Goal: Information Seeking & Learning: Learn about a topic

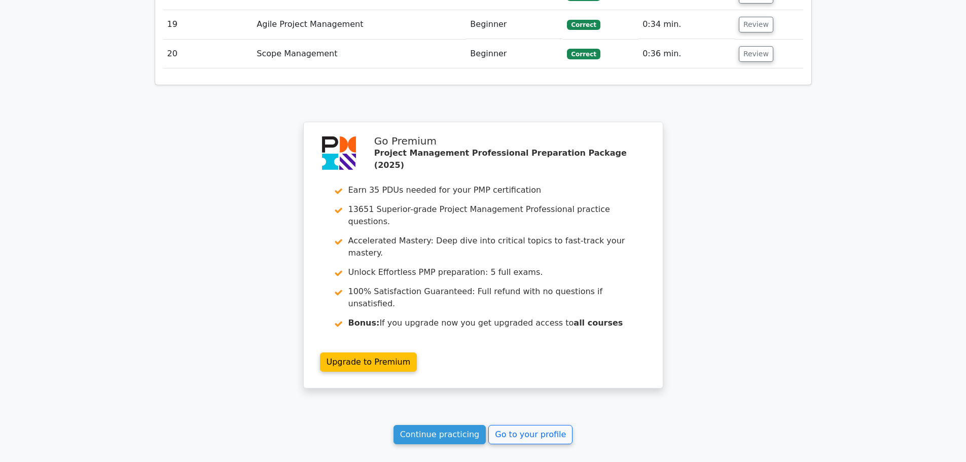
scroll to position [1863, 0]
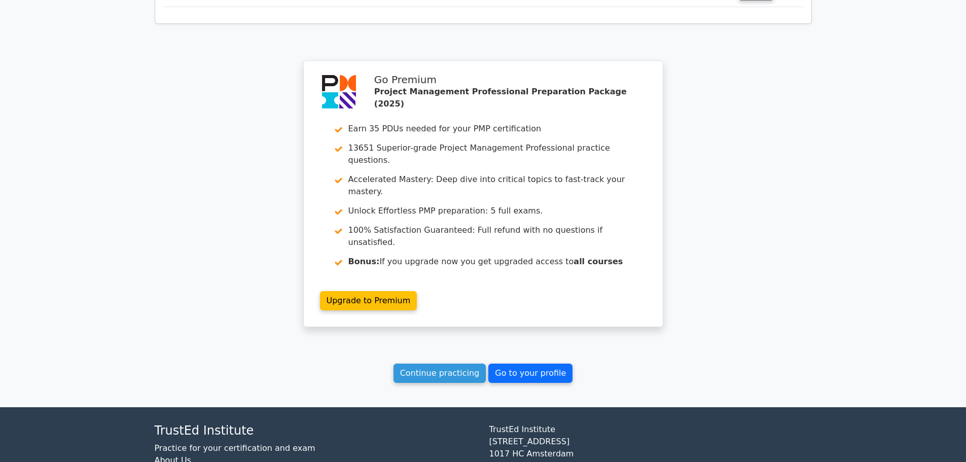
click at [529, 364] on link "Go to your profile" at bounding box center [530, 373] width 84 height 19
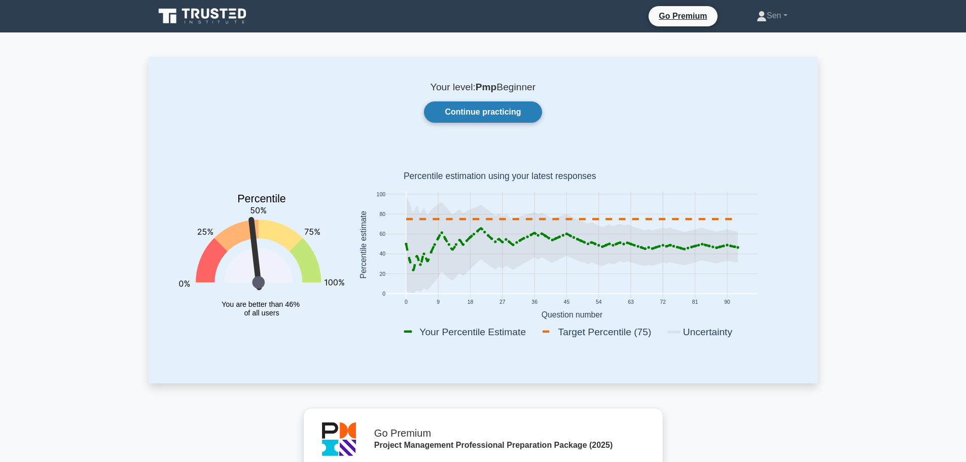
click at [482, 118] on link "Continue practicing" at bounding box center [483, 111] width 118 height 21
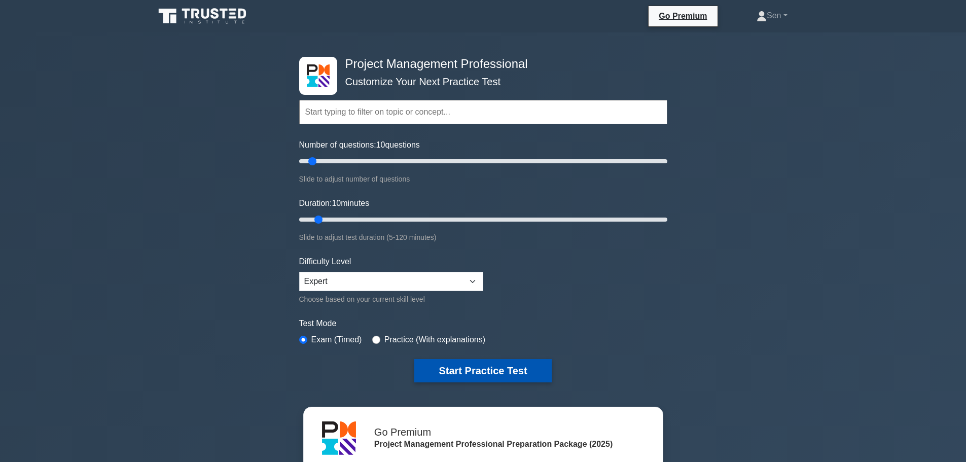
click at [524, 373] on button "Start Practice Test" at bounding box center [482, 370] width 137 height 23
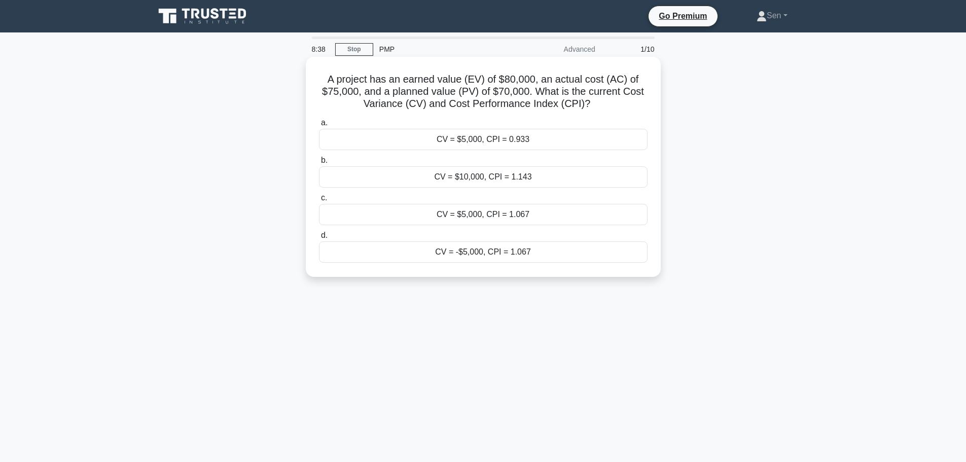
click at [464, 215] on div "CV = $5,000, CPI = 1.067" at bounding box center [483, 214] width 329 height 21
click at [319, 201] on input "c. CV = $5,000, CPI = 1.067" at bounding box center [319, 198] width 0 height 7
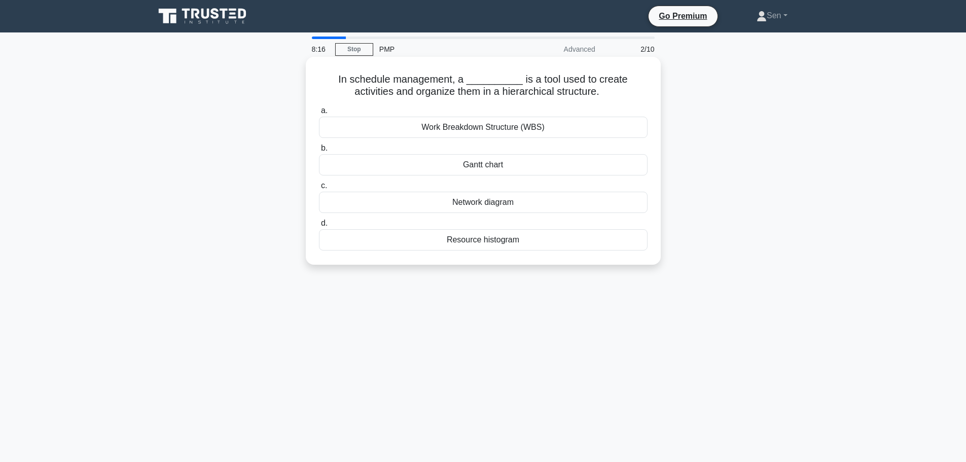
click at [532, 130] on div "Work Breakdown Structure (WBS)" at bounding box center [483, 127] width 329 height 21
click at [319, 114] on input "a. Work Breakdown Structure (WBS)" at bounding box center [319, 110] width 0 height 7
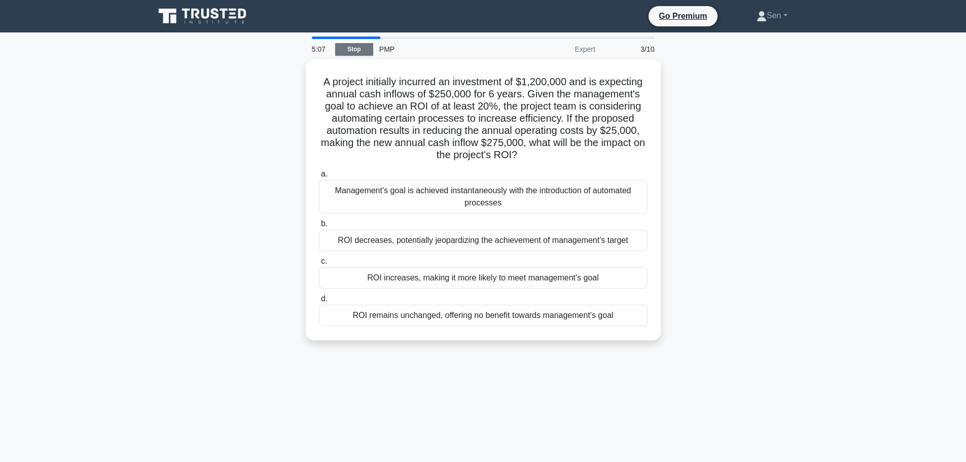
click at [357, 49] on link "Stop" at bounding box center [354, 49] width 38 height 13
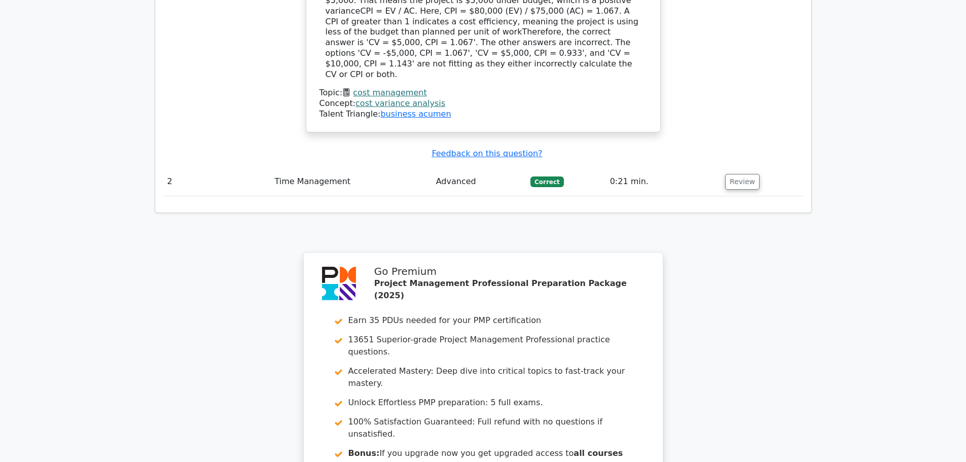
scroll to position [1264, 0]
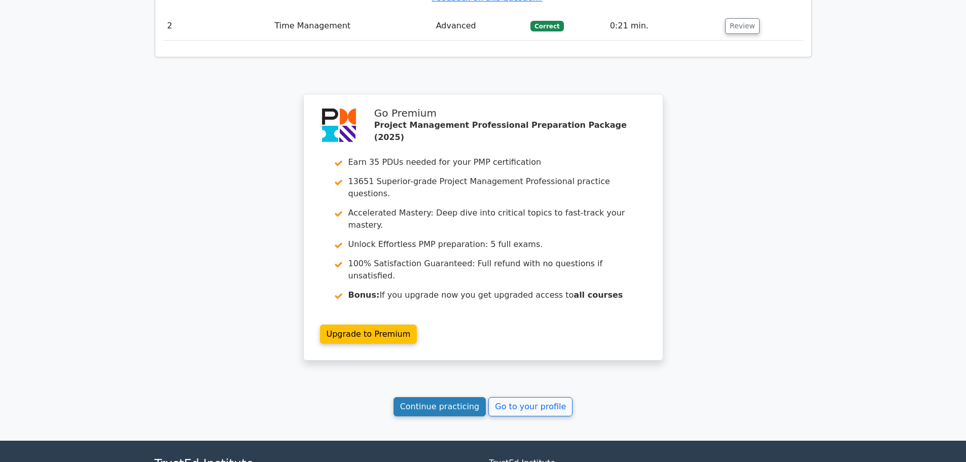
click at [468, 397] on link "Continue practicing" at bounding box center [439, 406] width 93 height 19
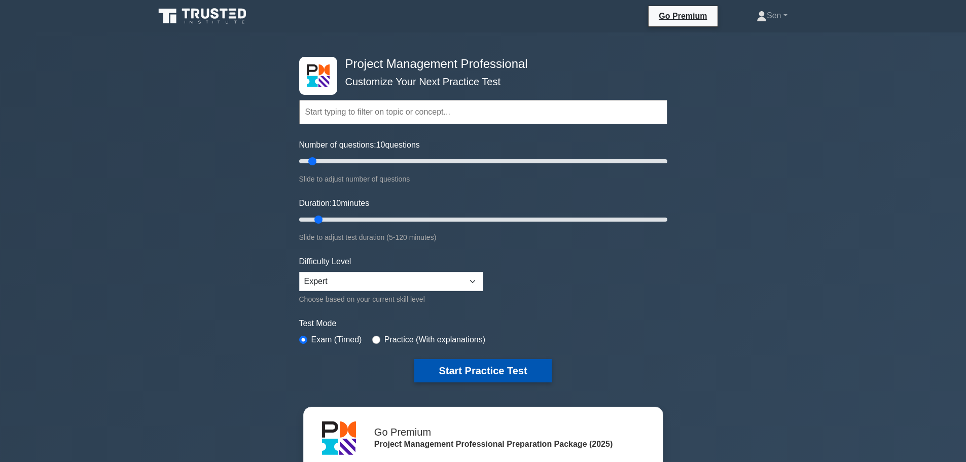
click at [488, 371] on button "Start Practice Test" at bounding box center [482, 370] width 137 height 23
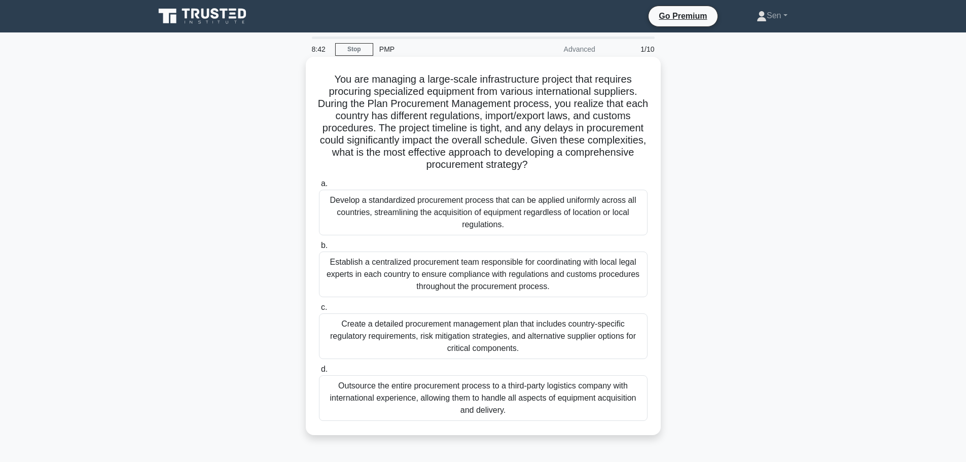
click at [528, 394] on div "Outsource the entire procurement process to a third-party logistics company wit…" at bounding box center [483, 398] width 329 height 46
click at [448, 392] on div "Outsource the entire procurement process to a third-party logistics company wit…" at bounding box center [483, 398] width 329 height 46
click at [319, 373] on input "d. Outsource the entire procurement process to a third-party logistics company …" at bounding box center [319, 369] width 0 height 7
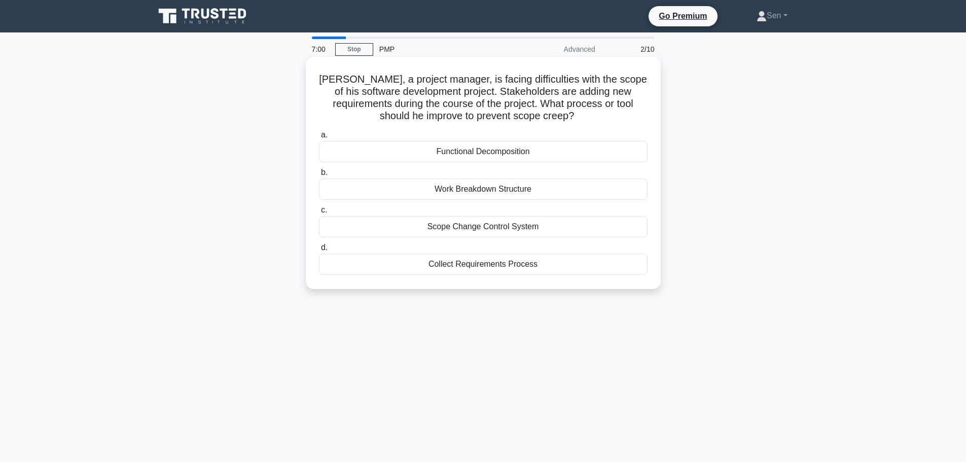
click at [486, 152] on div "Functional Decomposition" at bounding box center [483, 151] width 329 height 21
click at [319, 138] on input "a. Functional Decomposition" at bounding box center [319, 135] width 0 height 7
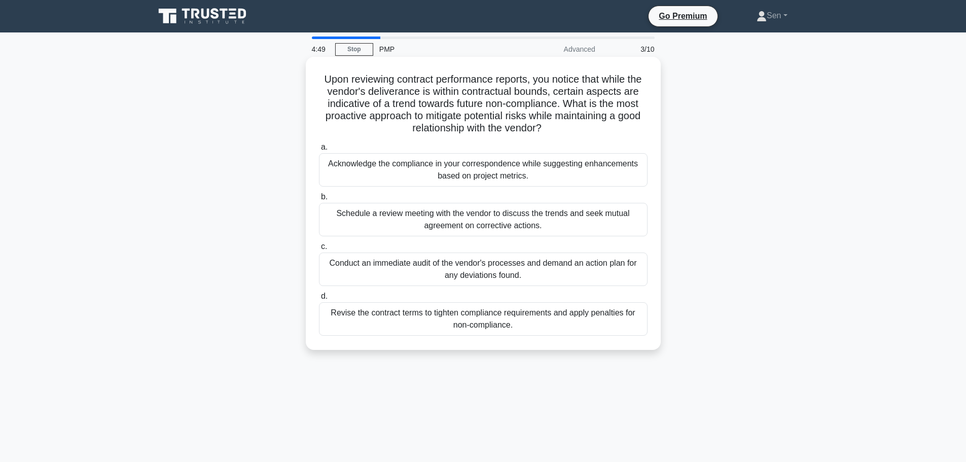
click at [581, 324] on div "Revise the contract terms to tighten compliance requirements and apply penaltie…" at bounding box center [483, 318] width 329 height 33
click at [319, 300] on input "d. Revise the contract terms to tighten compliance requirements and apply penal…" at bounding box center [319, 296] width 0 height 7
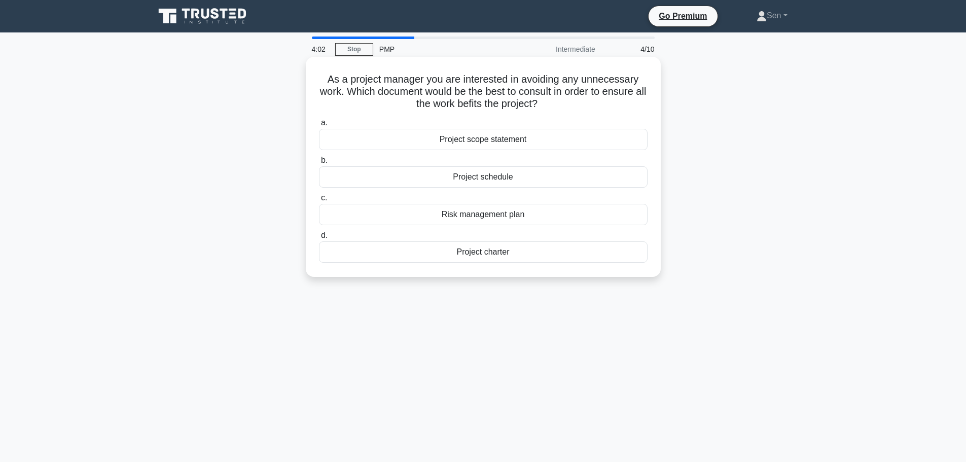
click at [506, 142] on div "Project scope statement" at bounding box center [483, 139] width 329 height 21
click at [319, 126] on input "a. Project scope statement" at bounding box center [319, 123] width 0 height 7
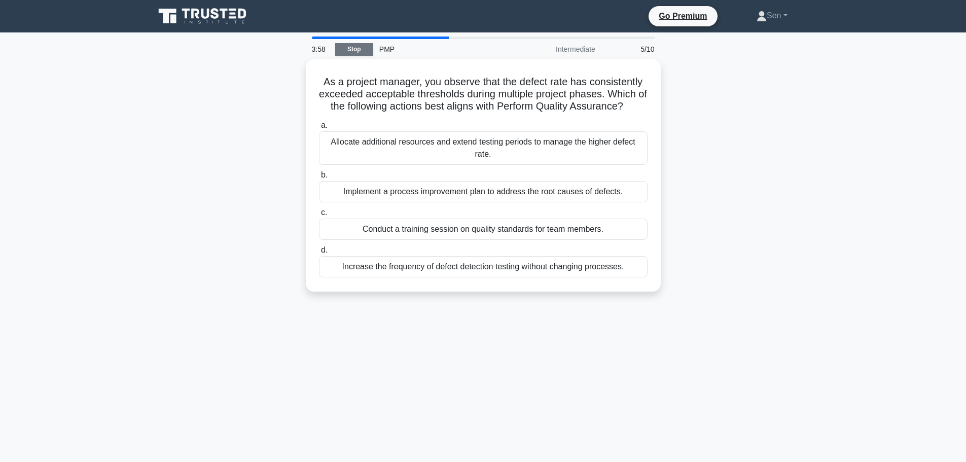
click at [363, 51] on link "Stop" at bounding box center [354, 49] width 38 height 13
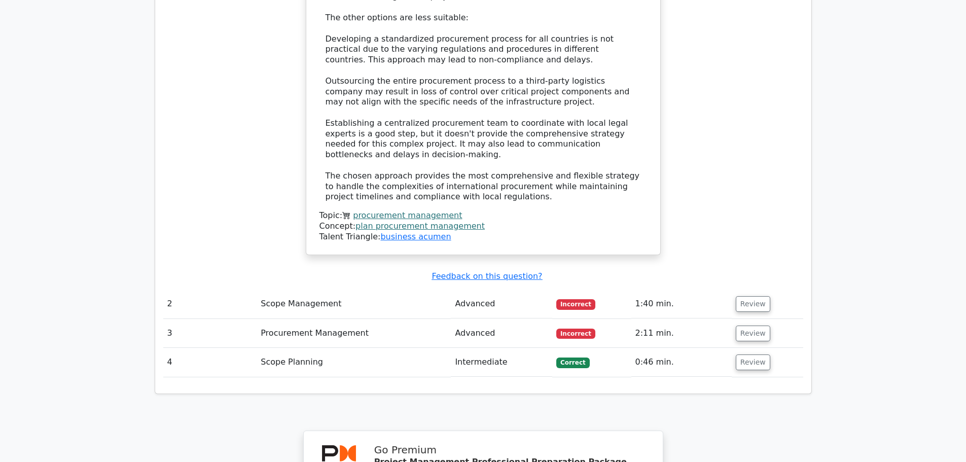
scroll to position [1369, 0]
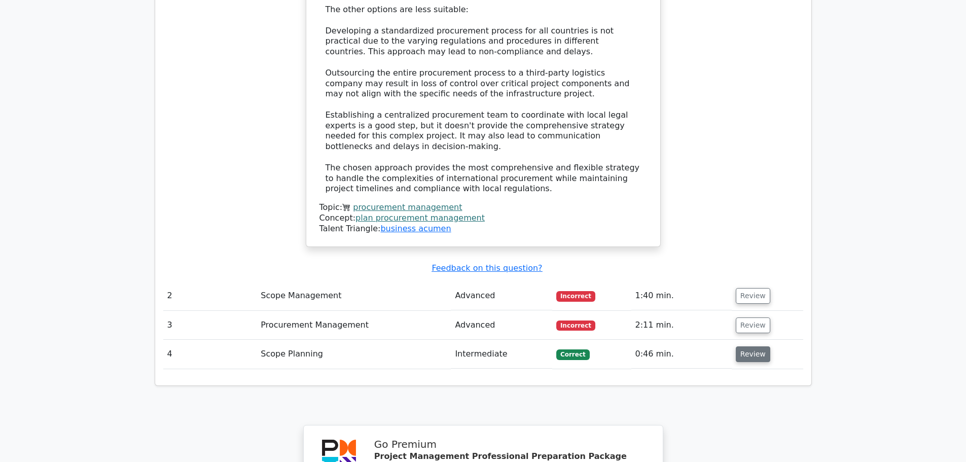
click at [758, 346] on button "Review" at bounding box center [753, 354] width 34 height 16
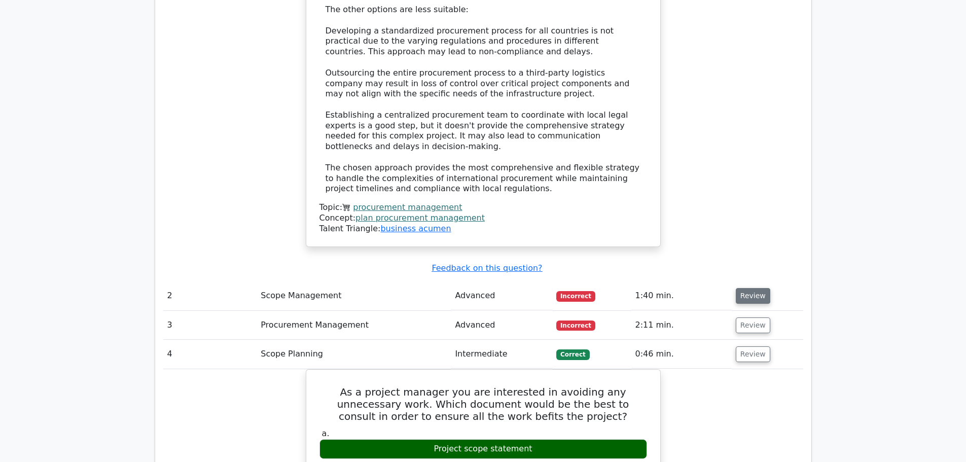
click at [751, 288] on button "Review" at bounding box center [753, 296] width 34 height 16
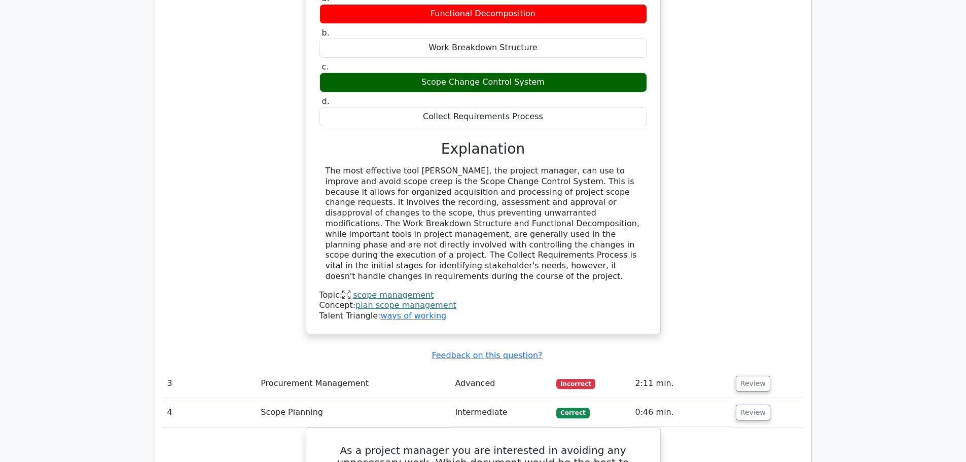
scroll to position [1775, 0]
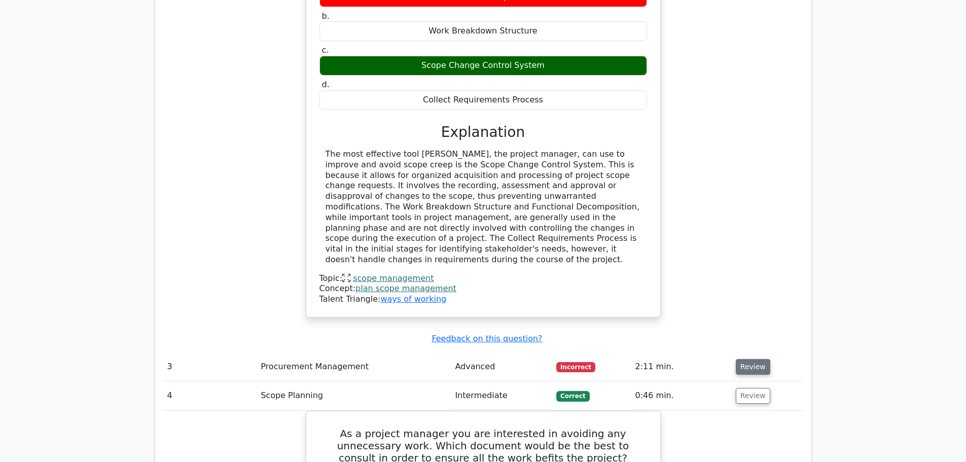
click at [749, 359] on button "Review" at bounding box center [753, 367] width 34 height 16
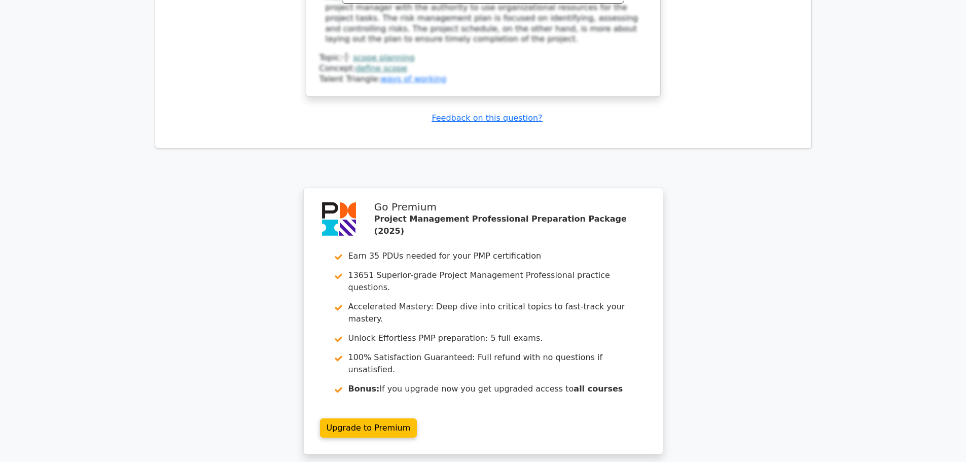
scroll to position [3126, 0]
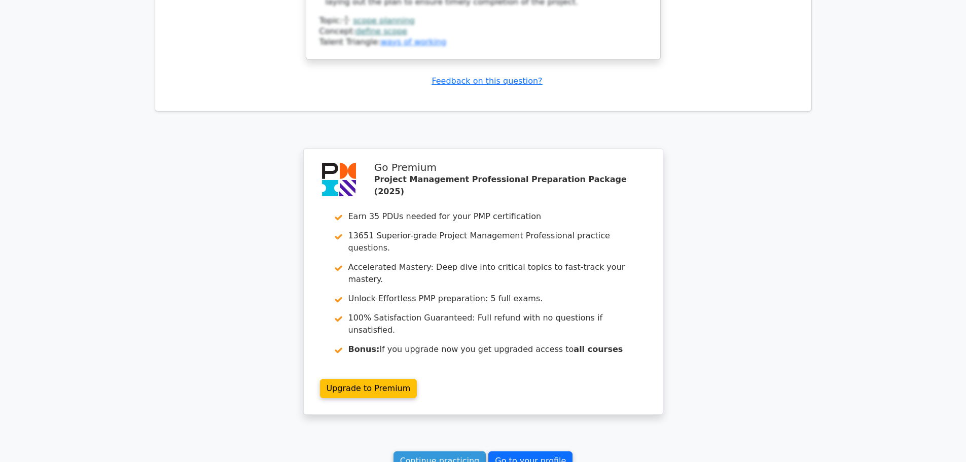
click at [499, 451] on link "Go to your profile" at bounding box center [530, 460] width 84 height 19
